Goal: Information Seeking & Learning: Learn about a topic

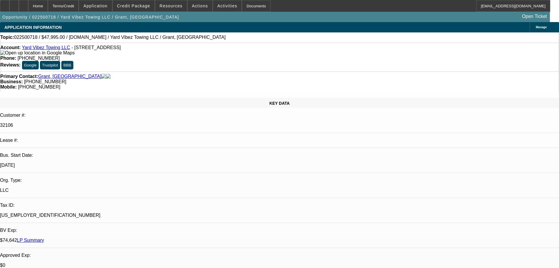
select select "0"
select select "2"
select select "0.1"
select select "4"
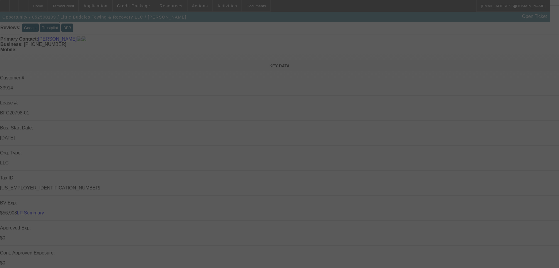
scroll to position [117, 0]
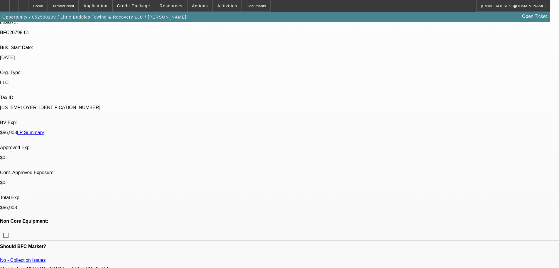
select select "0"
select select "2"
select select "0"
select select "6"
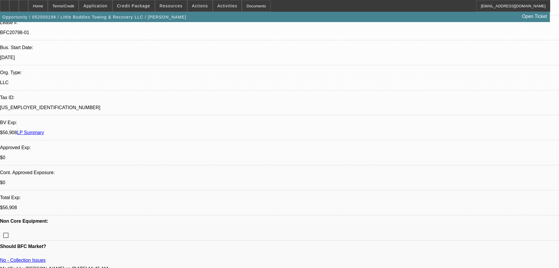
select select "0"
select select "2"
select select "0"
select select "6"
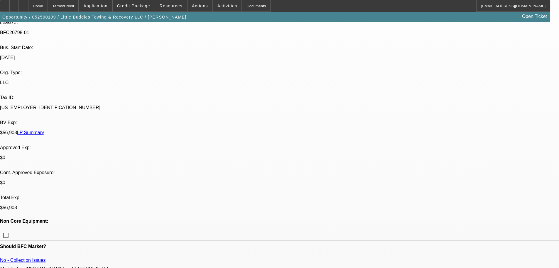
select select "0"
select select "2"
select select "0"
select select "6"
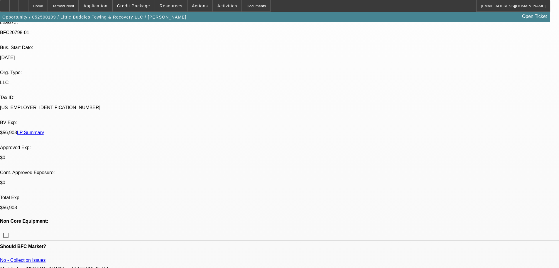
select select "0"
select select "2"
select select "0.1"
select select "4"
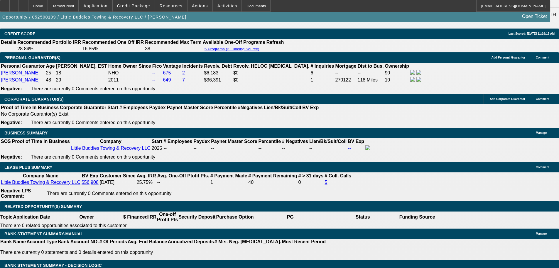
scroll to position [822, 0]
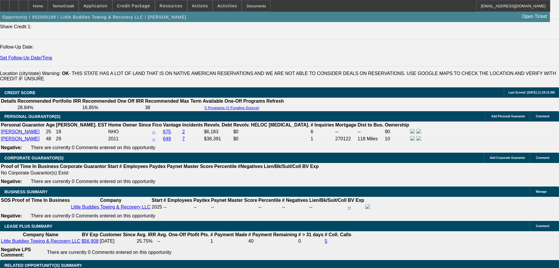
scroll to position [1583, 0]
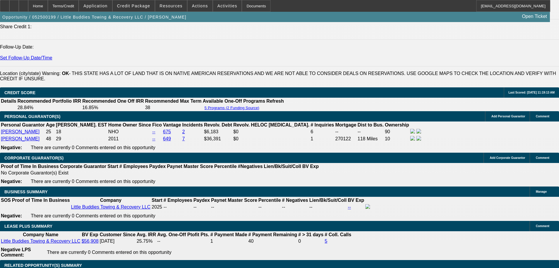
scroll to position [1495, 0]
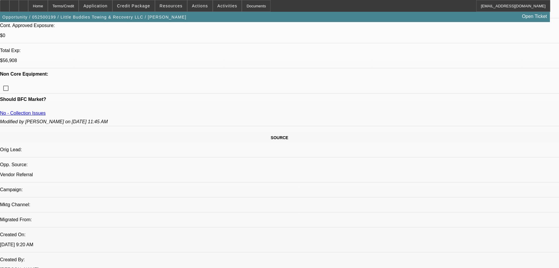
scroll to position [235, 0]
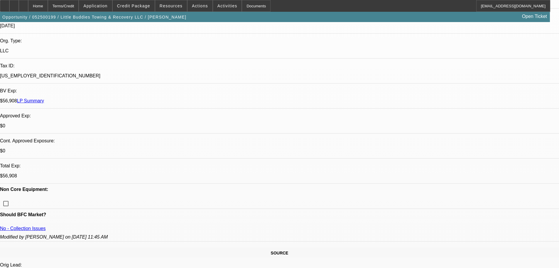
scroll to position [147, 0]
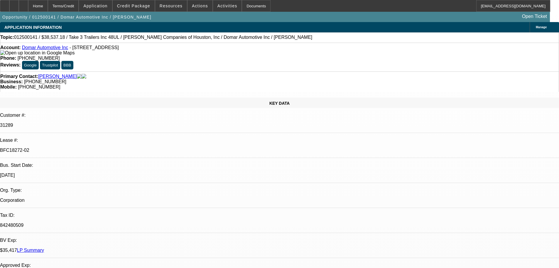
select select "0"
select select "2"
select select "0"
select select "6"
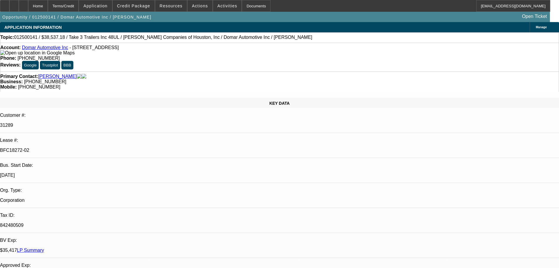
select select "0"
select select "2"
select select "0"
select select "6"
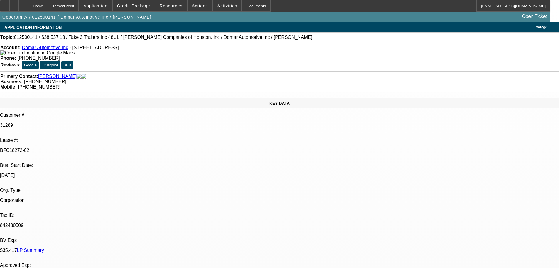
select select "0"
select select "2"
select select "0"
select select "6"
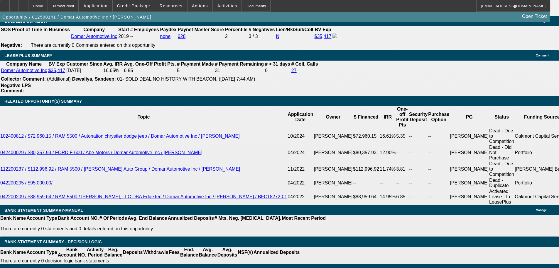
scroll to position [998, 0]
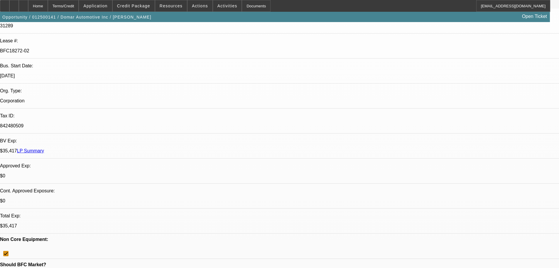
scroll to position [88, 0]
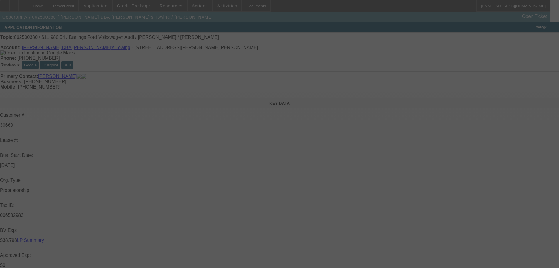
select select "0"
select select "2"
select select "0.1"
select select "4"
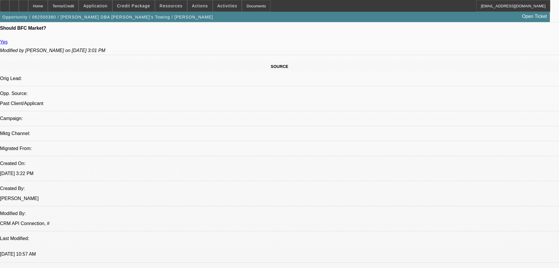
scroll to position [323, 0]
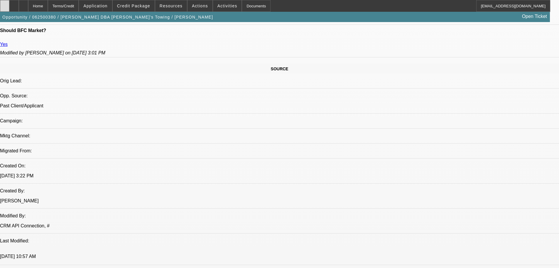
click at [9, 6] on div at bounding box center [4, 6] width 9 height 12
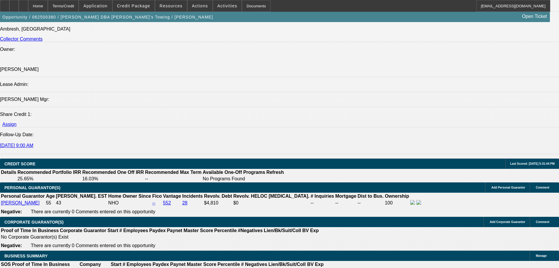
scroll to position [793, 0]
